Goal: Task Accomplishment & Management: Use online tool/utility

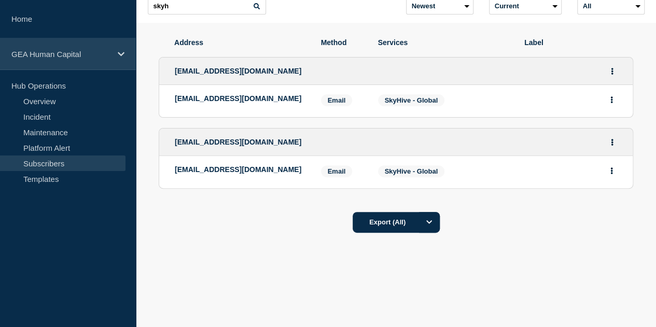
click at [52, 58] on p "GEA Human Capital" at bounding box center [61, 54] width 100 height 9
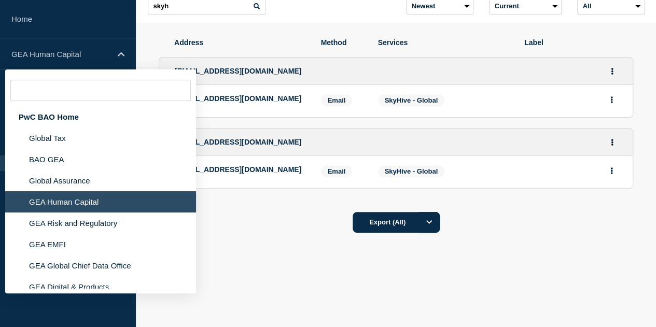
click at [50, 202] on li "GEA Human Capital" at bounding box center [100, 201] width 191 height 21
click at [71, 205] on li "GEA Human Capital" at bounding box center [100, 201] width 191 height 21
click at [71, 206] on li "GEA Human Capital" at bounding box center [100, 201] width 191 height 21
click at [70, 206] on li "GEA Human Capital" at bounding box center [100, 201] width 191 height 21
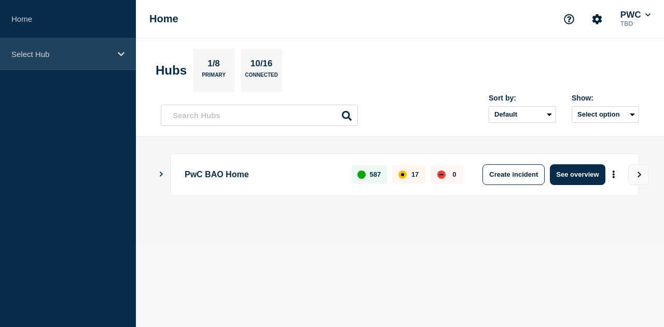
click at [117, 61] on div "Select Hub" at bounding box center [68, 54] width 136 height 32
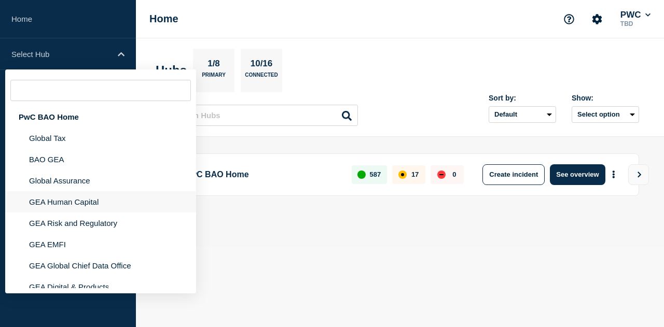
click at [89, 204] on li "GEA Human Capital" at bounding box center [100, 201] width 191 height 21
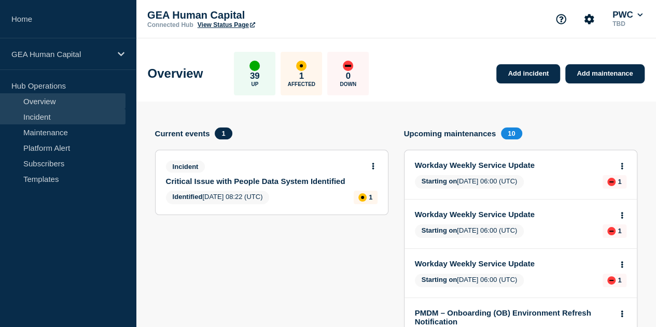
click at [44, 116] on link "Incident" at bounding box center [63, 117] width 126 height 16
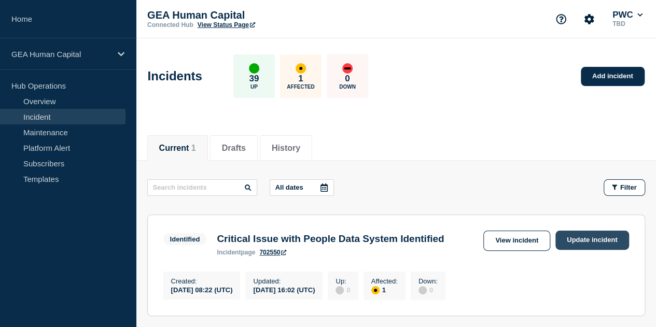
click at [589, 244] on link "Update incident" at bounding box center [592, 240] width 74 height 19
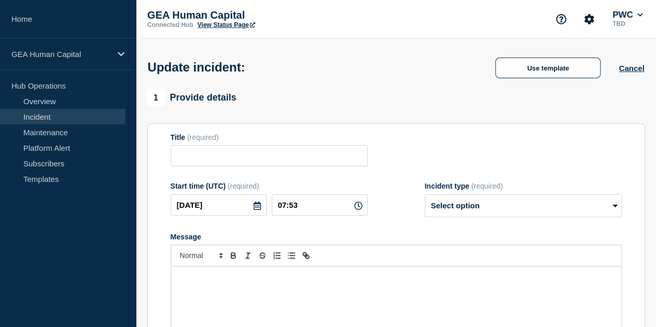
type input "Critical Issue with People Data System Identified"
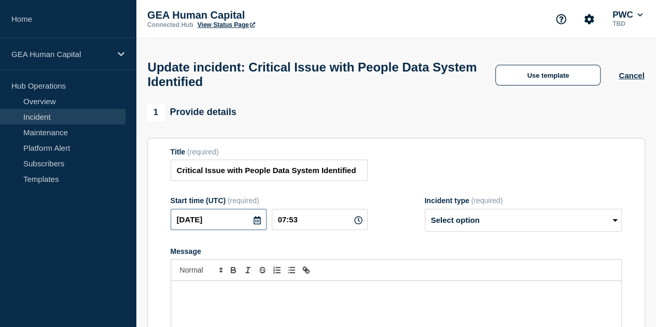
click at [201, 220] on input "[DATE]" at bounding box center [219, 219] width 96 height 21
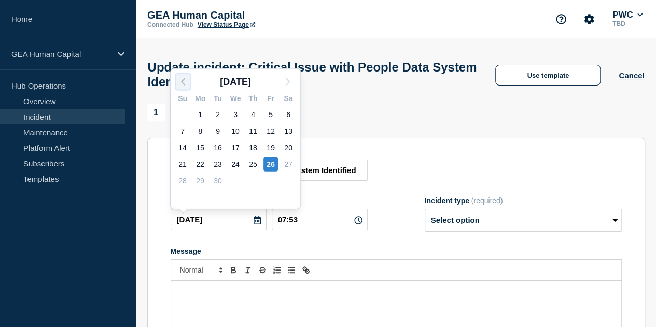
click at [183, 80] on polyline "button" at bounding box center [183, 82] width 3 height 6
click at [254, 184] on div "28" at bounding box center [253, 181] width 15 height 15
type input "[DATE]"
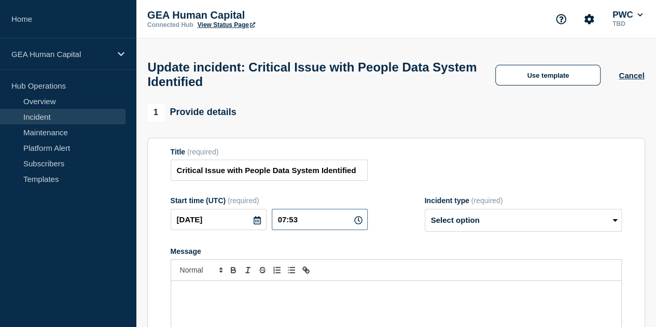
click at [309, 226] on input "07:53" at bounding box center [320, 219] width 96 height 21
drag, startPoint x: 287, startPoint y: 225, endPoint x: 323, endPoint y: 224, distance: 35.8
click at [323, 224] on input "07:53" at bounding box center [320, 219] width 96 height 21
type input "03:44"
click at [499, 225] on select "Select option Investigating Identified Monitoring Resolved" at bounding box center [523, 220] width 197 height 23
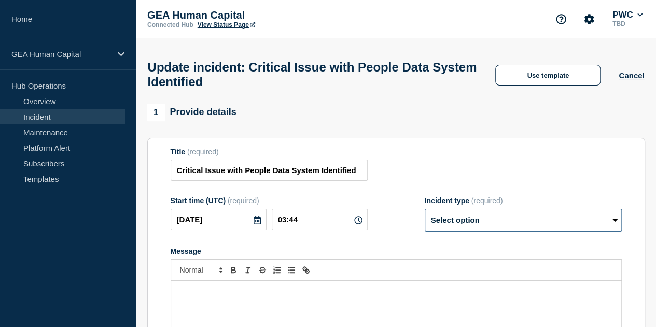
select select "resolved"
click at [425, 214] on select "Select option Investigating Identified Monitoring Resolved" at bounding box center [523, 220] width 197 height 23
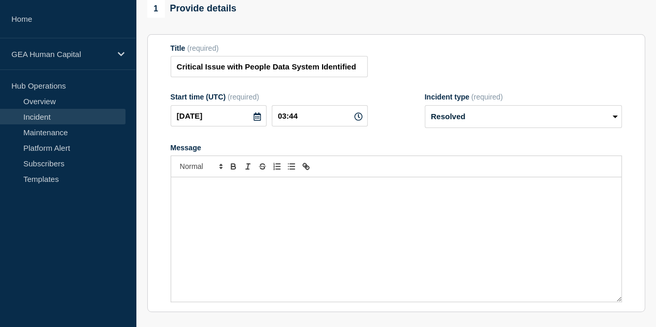
click at [215, 201] on div "Message" at bounding box center [396, 239] width 450 height 124
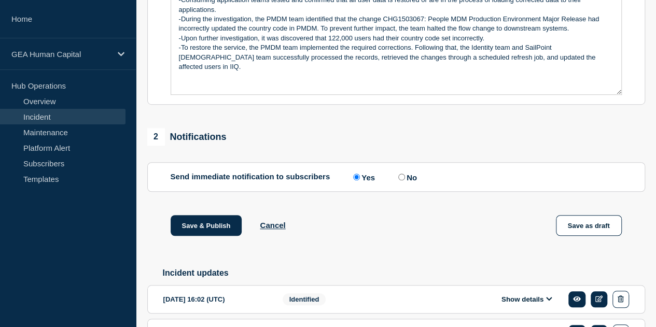
scroll to position [385, 0]
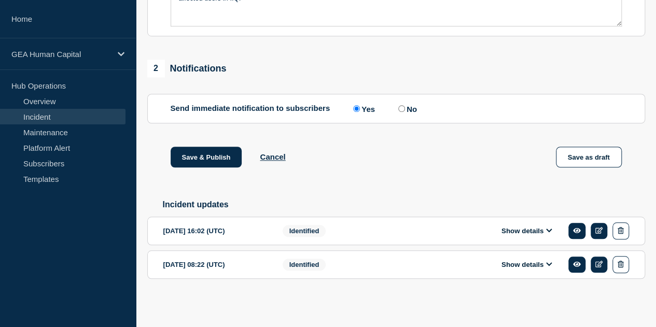
drag, startPoint x: 571, startPoint y: 231, endPoint x: 553, endPoint y: 235, distance: 18.6
click at [561, 234] on div "Show details" at bounding box center [529, 230] width 199 height 17
click at [529, 234] on button "Show details" at bounding box center [526, 231] width 57 height 9
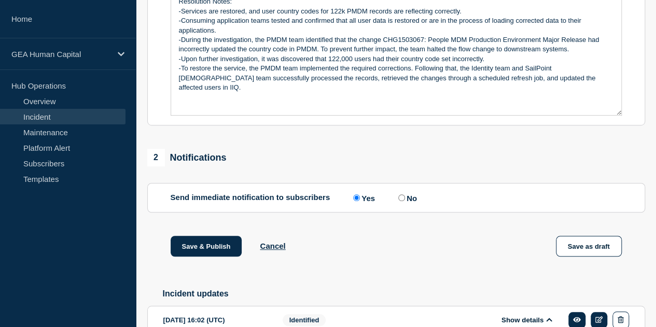
scroll to position [113, 0]
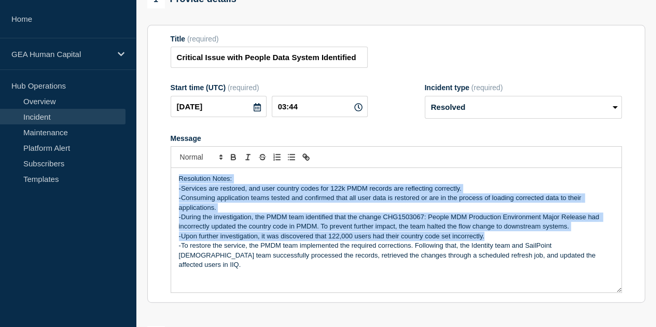
drag, startPoint x: 489, startPoint y: 241, endPoint x: 170, endPoint y: 180, distance: 324.7
click at [170, 180] on section "Title (required) Critical Issue with People Data System Identified Start time (…" at bounding box center [396, 164] width 498 height 278
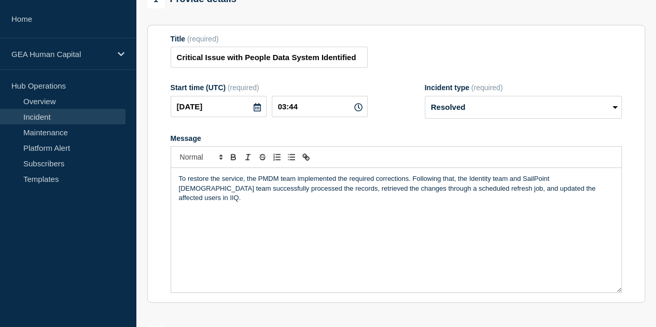
click at [476, 229] on div "To restore the service, the PMDM team implemented the required corrections. Fol…" at bounding box center [396, 230] width 450 height 124
click at [581, 192] on p "To restore the service, the PMDM team implemented the required corrections. Fol…" at bounding box center [396, 188] width 435 height 29
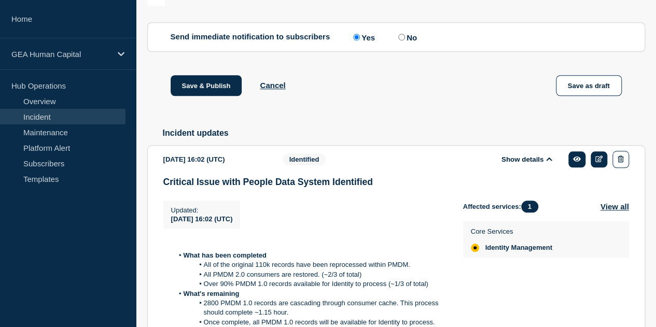
scroll to position [424, 0]
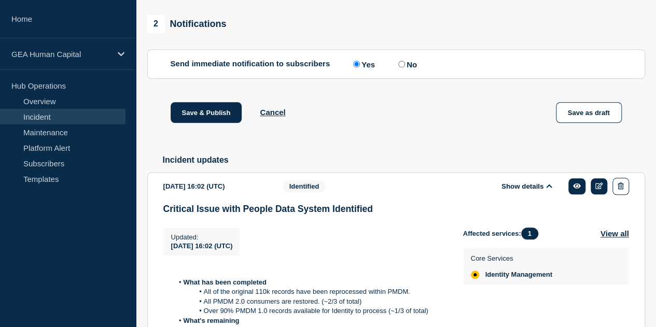
click at [407, 69] on label "No" at bounding box center [406, 64] width 21 height 10
click at [405, 67] on input "No" at bounding box center [401, 64] width 7 height 7
radio input "true"
radio input "false"
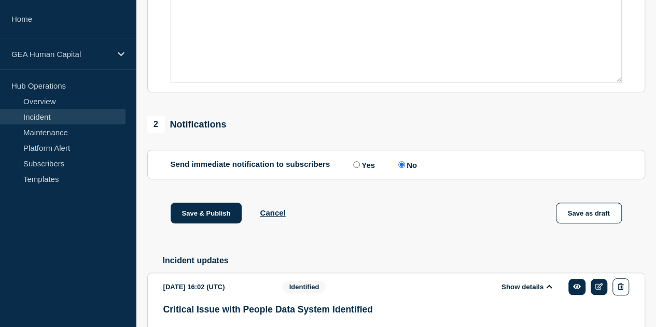
scroll to position [269, 0]
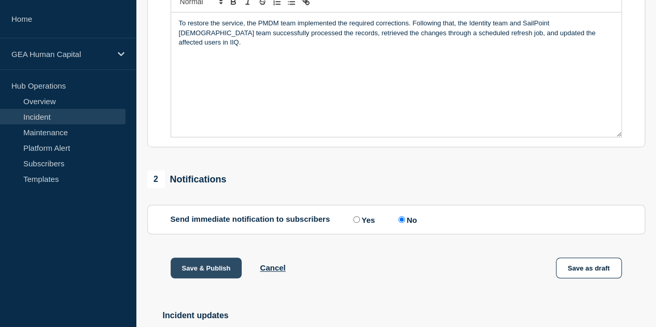
click at [208, 277] on button "Save & Publish" at bounding box center [207, 268] width 72 height 21
